Goal: Communication & Community: Participate in discussion

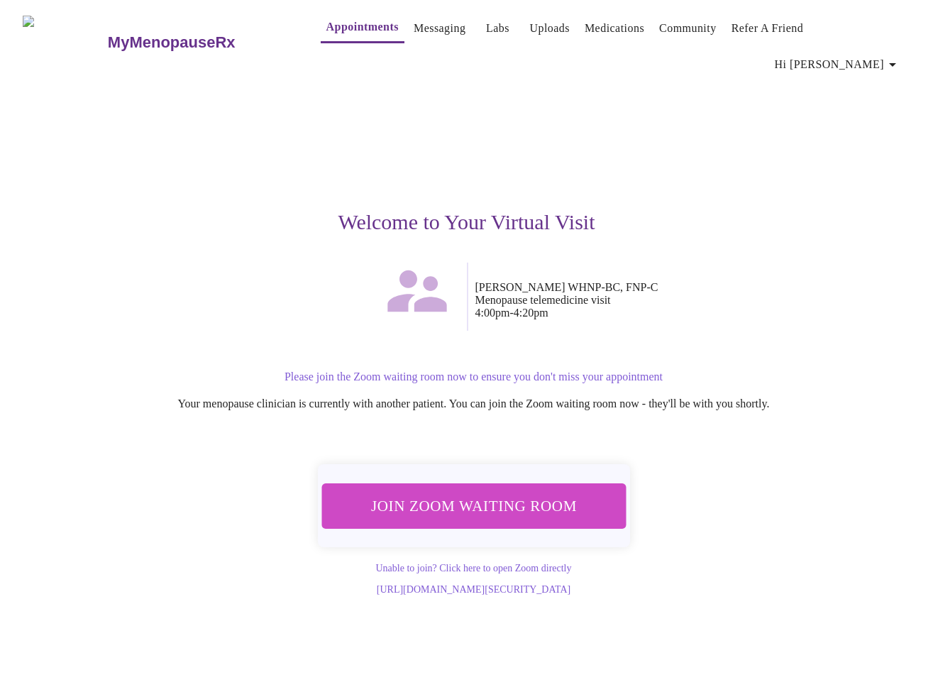
click at [520, 497] on button "Join Zoom Waiting Room" at bounding box center [474, 505] width 305 height 45
